Goal: Find specific page/section: Find specific page/section

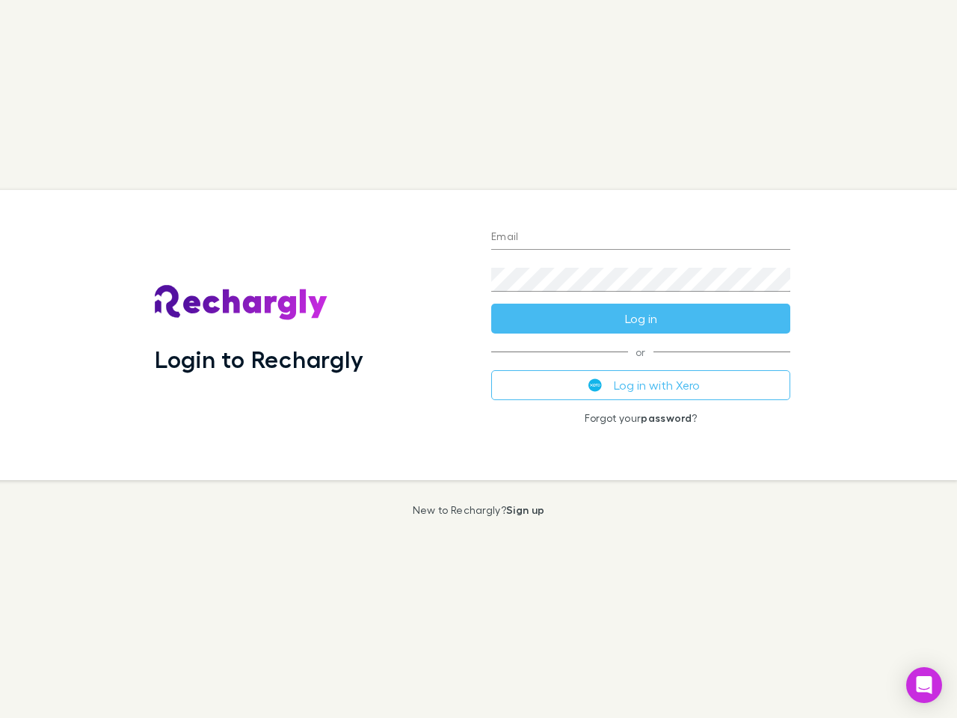
click at [478, 359] on div "Login to Rechargly" at bounding box center [311, 335] width 336 height 290
click at [641, 238] on input "Email" at bounding box center [640, 238] width 299 height 24
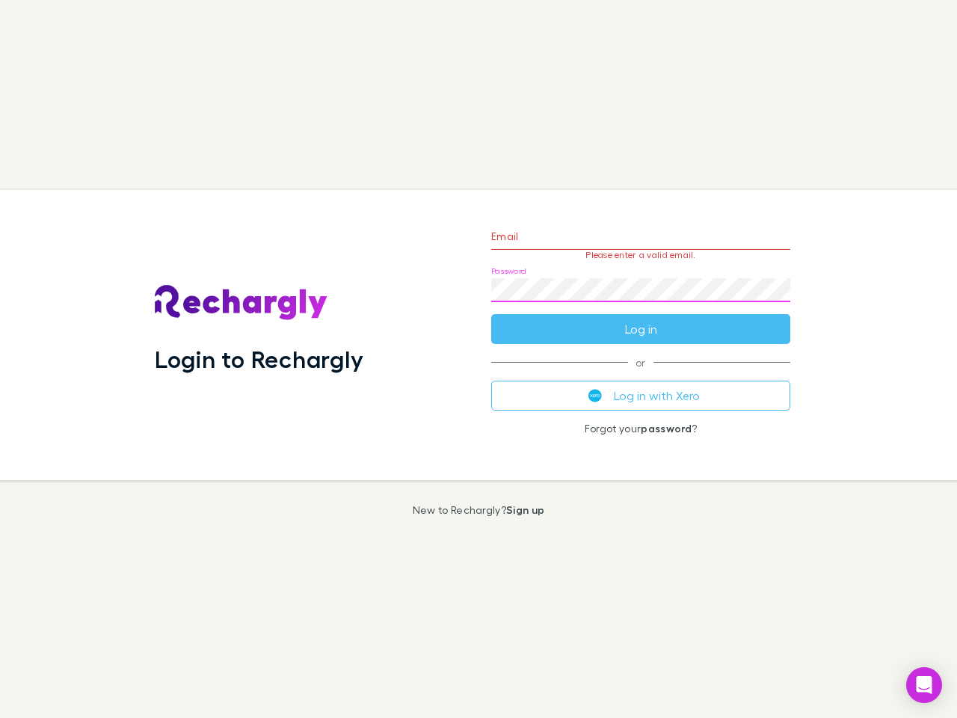
click at [641, 318] on form "Email Please enter a valid email. Password Log in" at bounding box center [640, 279] width 299 height 130
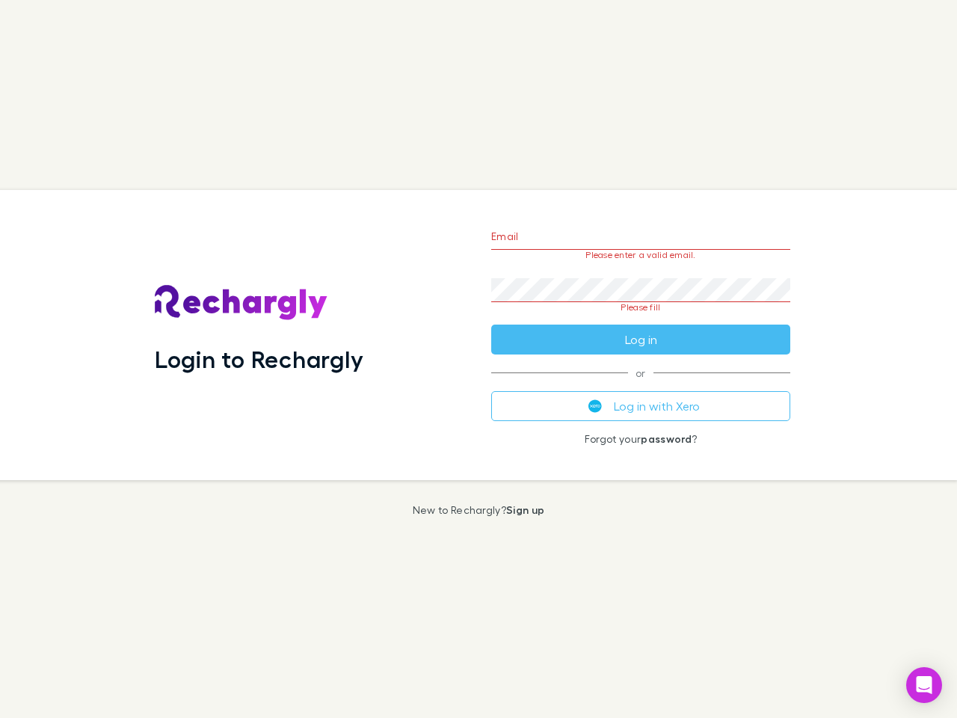
click at [641, 385] on div "Email Please enter a valid email. Password Please fill Log in or Log in with Xe…" at bounding box center [640, 335] width 323 height 290
click at [924, 685] on icon "Open Intercom Messenger" at bounding box center [924, 685] width 16 height 18
